Goal: Information Seeking & Learning: Find specific page/section

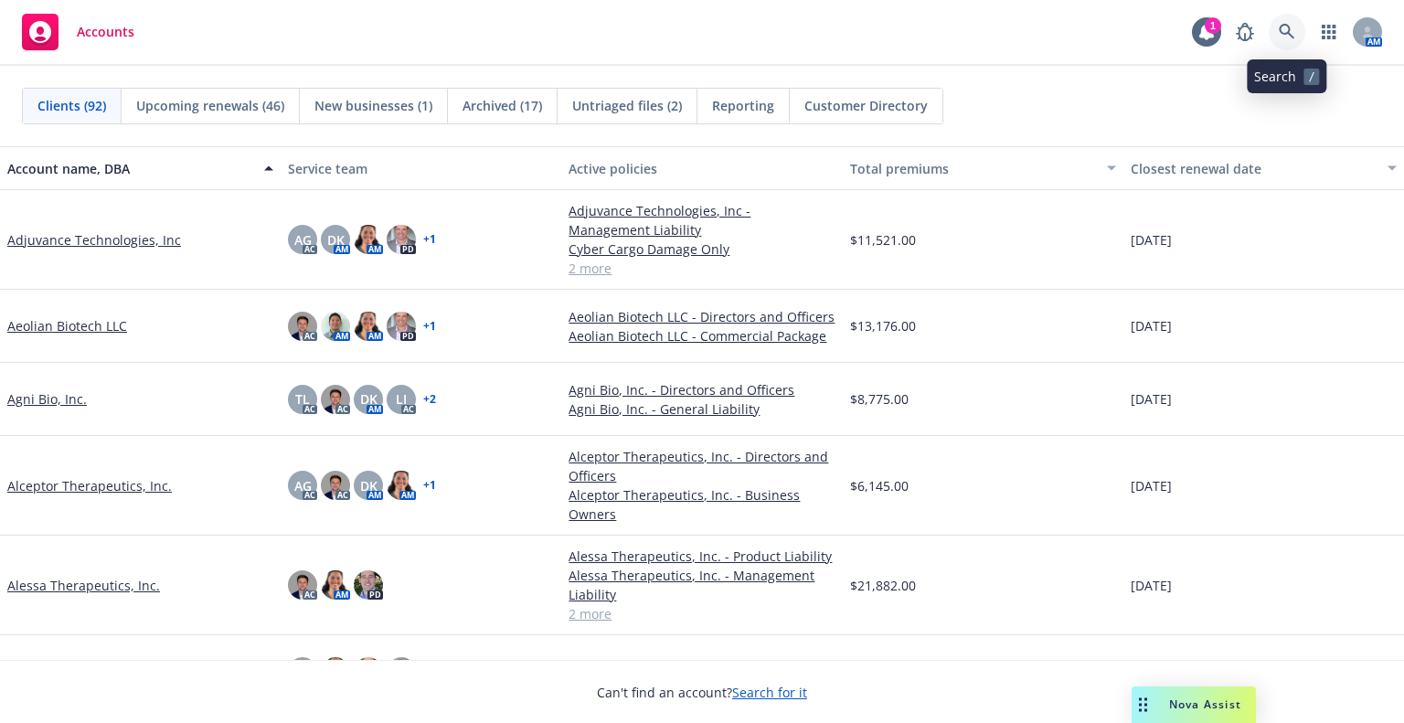
click at [1281, 25] on icon at bounding box center [1287, 32] width 16 height 16
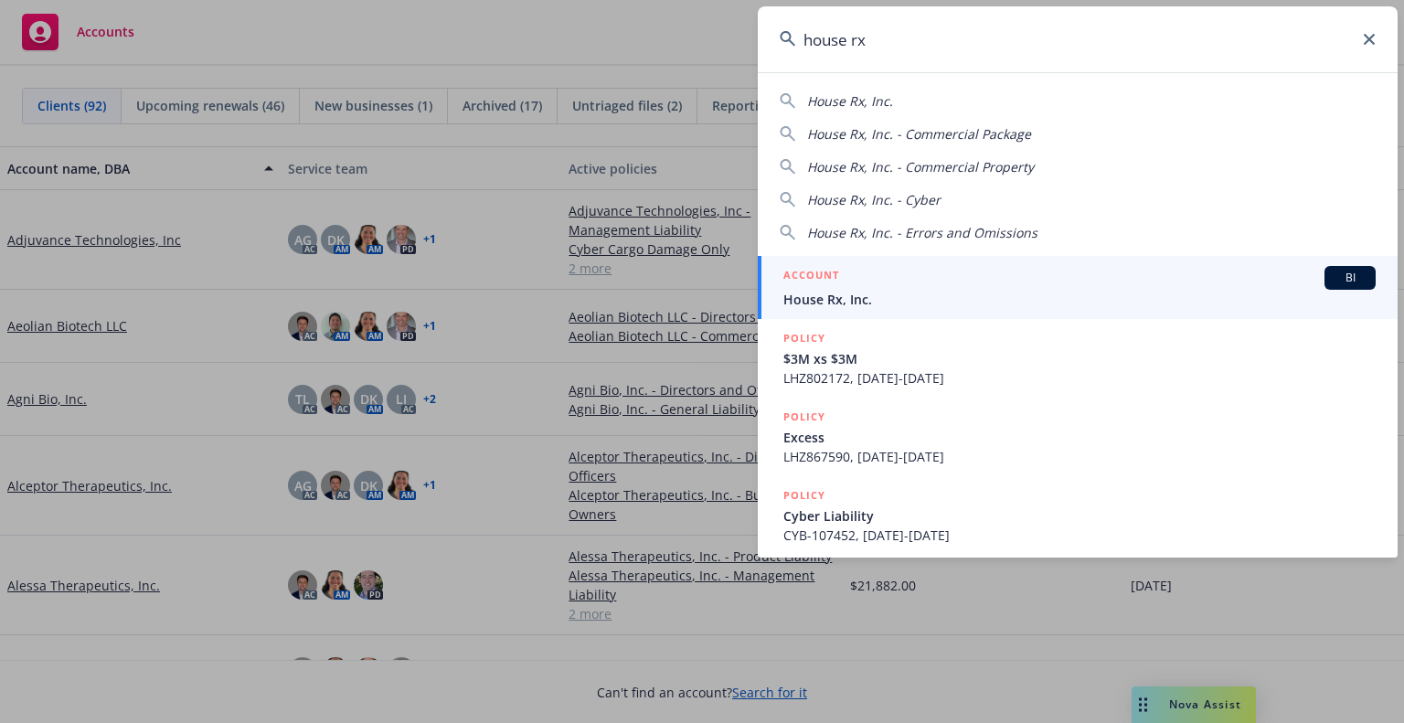
type input "house rx"
click at [994, 277] on div "ACCOUNT BI" at bounding box center [1079, 278] width 592 height 24
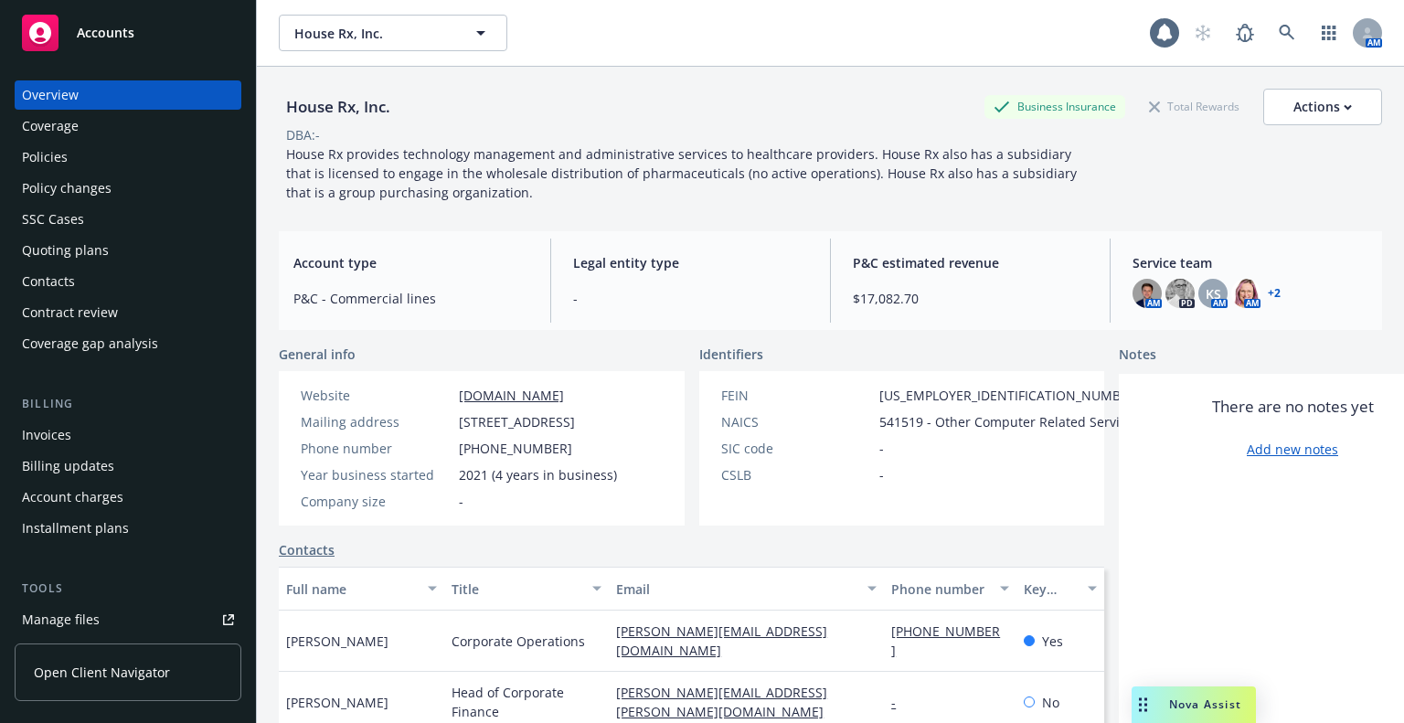
click at [77, 164] on div "Policies" at bounding box center [128, 157] width 212 height 29
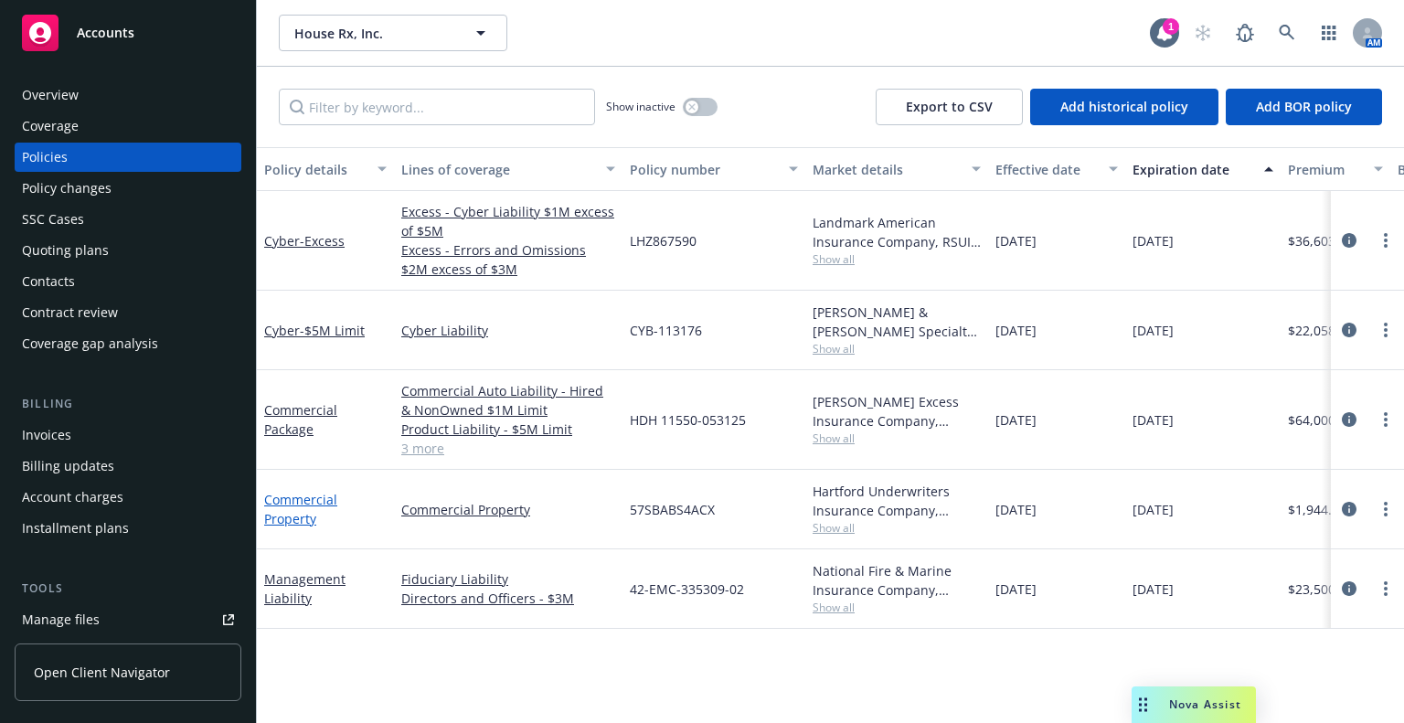
click at [285, 509] on link "Commercial Property" at bounding box center [300, 509] width 73 height 37
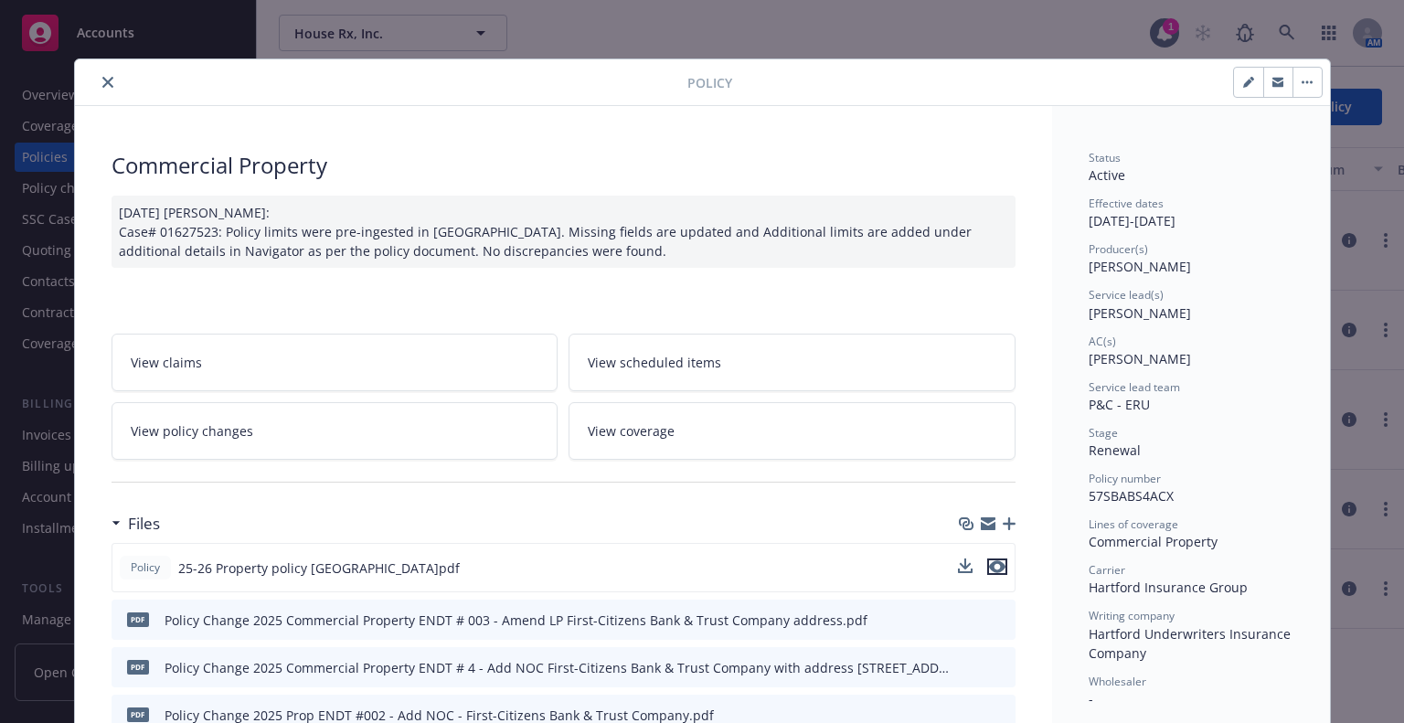
click at [998, 567] on button "preview file" at bounding box center [997, 566] width 20 height 16
